Goal: Task Accomplishment & Management: Manage account settings

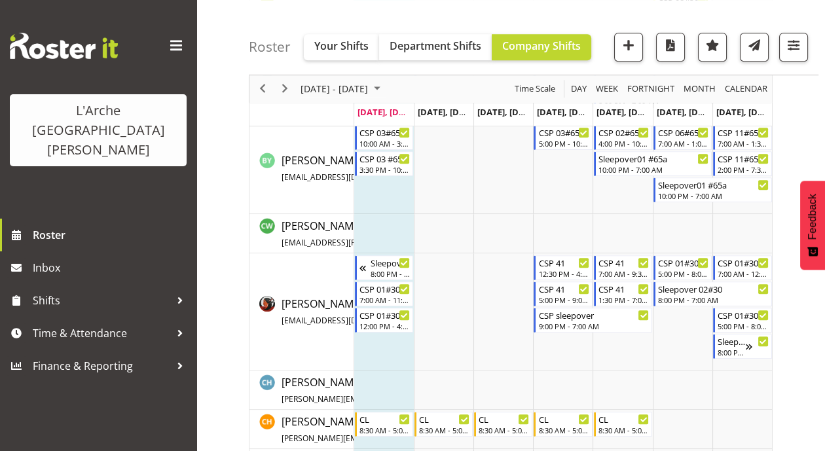
scroll to position [1158, 0]
click at [309, 387] on span "[PERSON_NAME] [PERSON_NAME][EMAIL_ADDRESS][DOMAIN_NAME] / 020 4091 0735" at bounding box center [406, 390] width 249 height 30
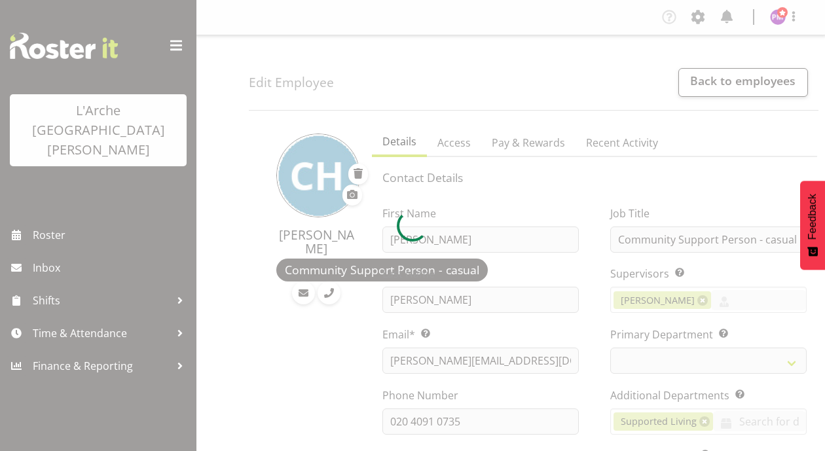
select select "TimelineWeek"
select select
select select "4"
select select "21"
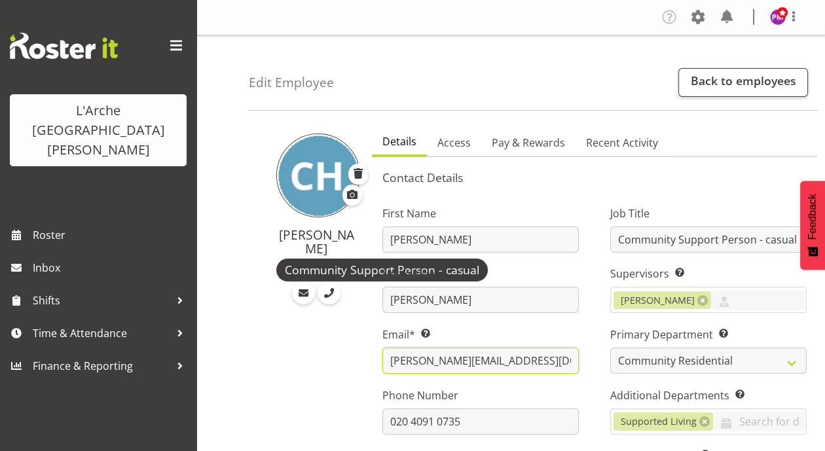
drag, startPoint x: 498, startPoint y: 357, endPoint x: 392, endPoint y: 360, distance: 106.8
click at [392, 360] on input "[PERSON_NAME][EMAIL_ADDRESS][DOMAIN_NAME]" at bounding box center [480, 361] width 196 height 26
